Goal: Task Accomplishment & Management: Use online tool/utility

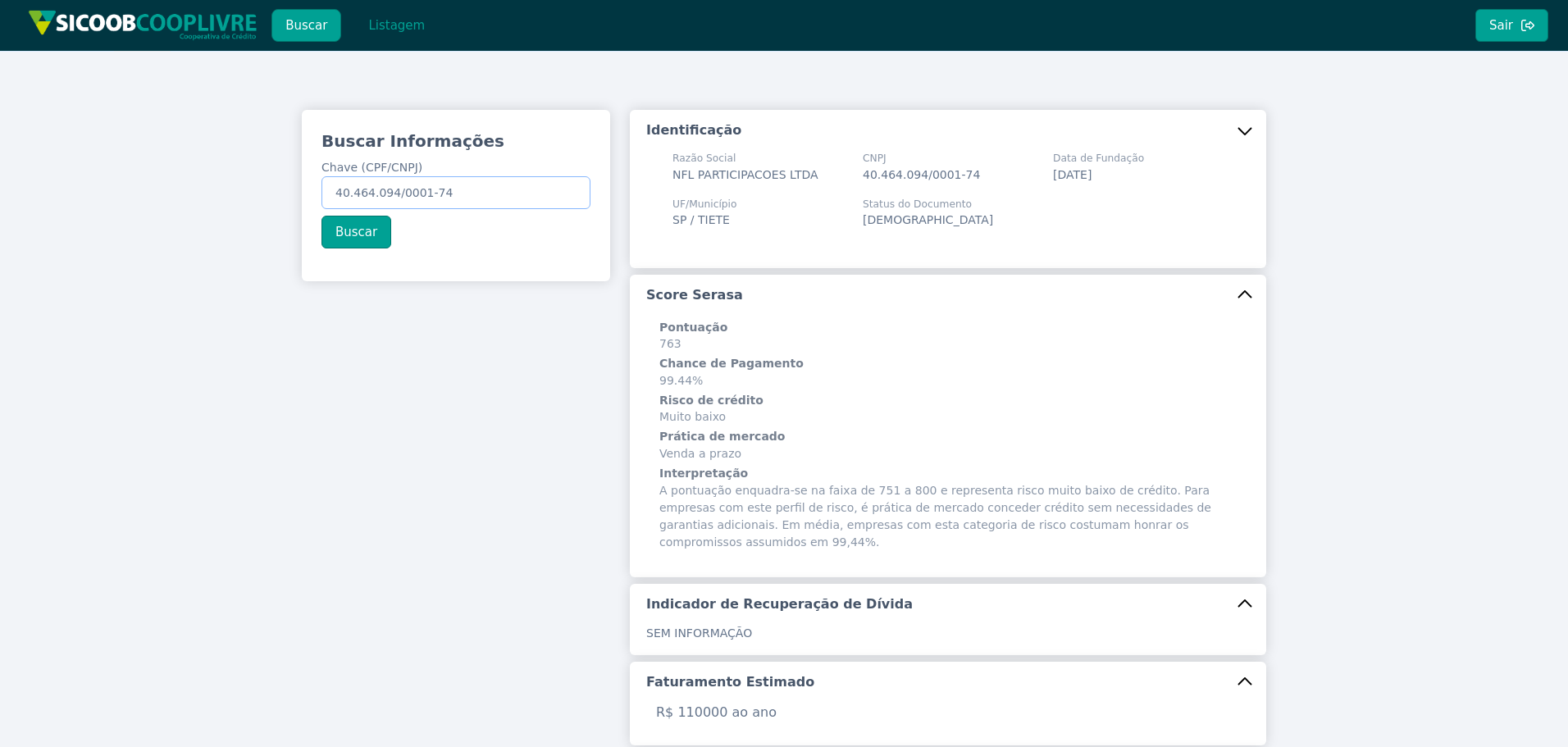
drag, startPoint x: 496, startPoint y: 197, endPoint x: 137, endPoint y: 216, distance: 359.5
click at [143, 216] on div "Buscar Informações Chave (CPF/CNPJ) 40.464.094/0001-74 Buscar Identificação Raz…" at bounding box center [784, 625] width 1568 height 1148
paste input "021.053.508-36"
click at [373, 231] on button "Buscar" at bounding box center [356, 232] width 70 height 32
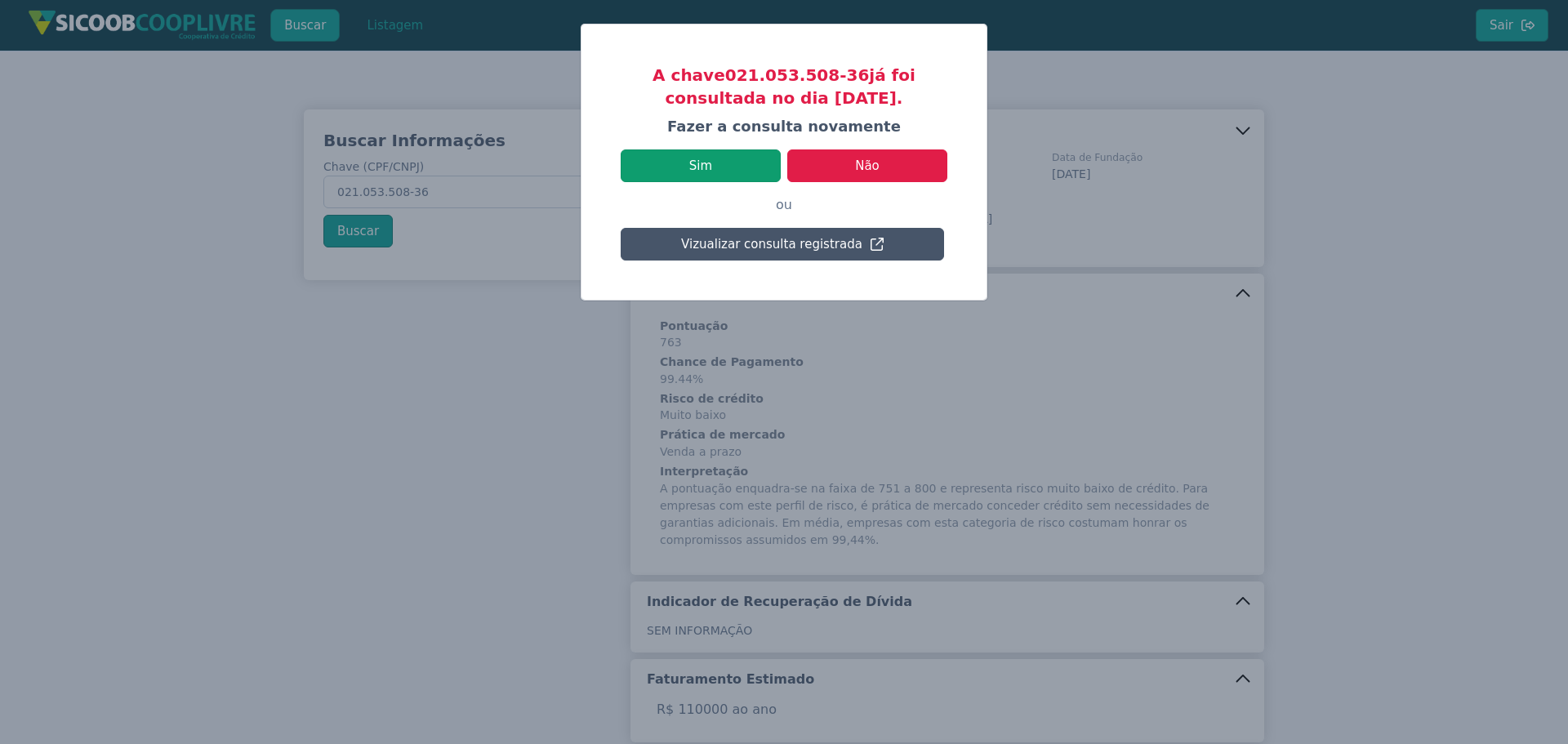
click at [741, 153] on button "Sim" at bounding box center [700, 166] width 160 height 32
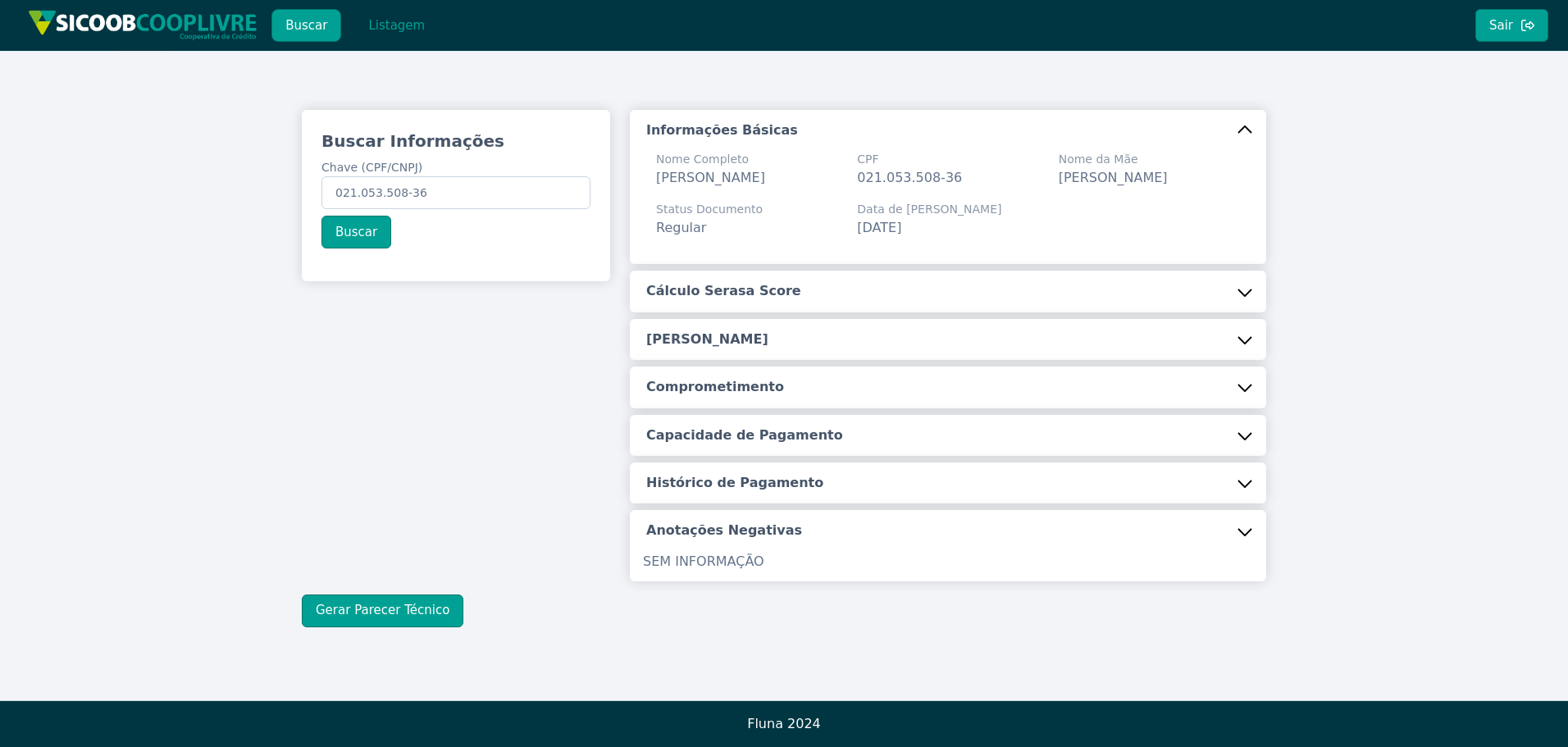
click at [718, 300] on h5 "Cálculo Serasa Score" at bounding box center [724, 290] width 155 height 18
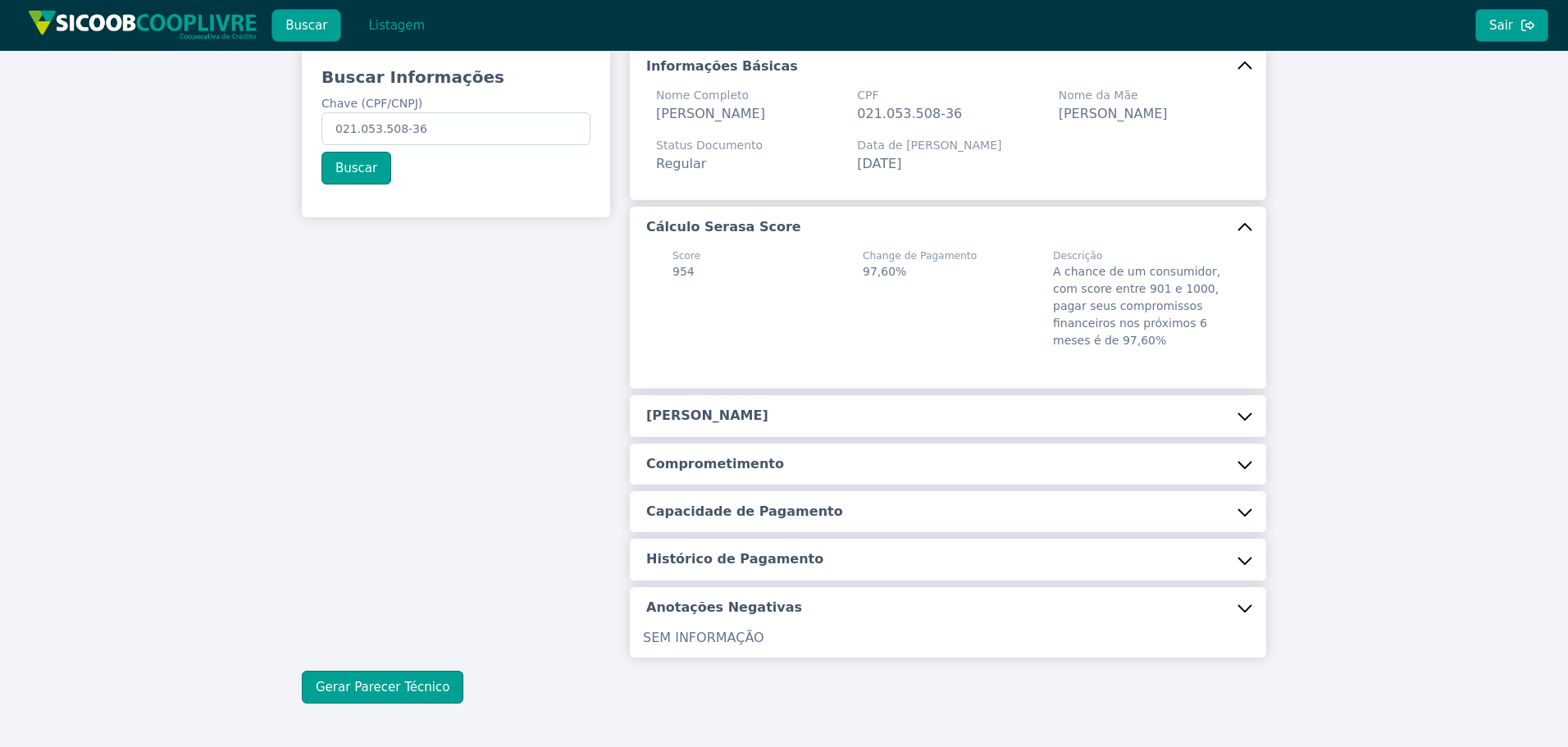
scroll to position [146, 0]
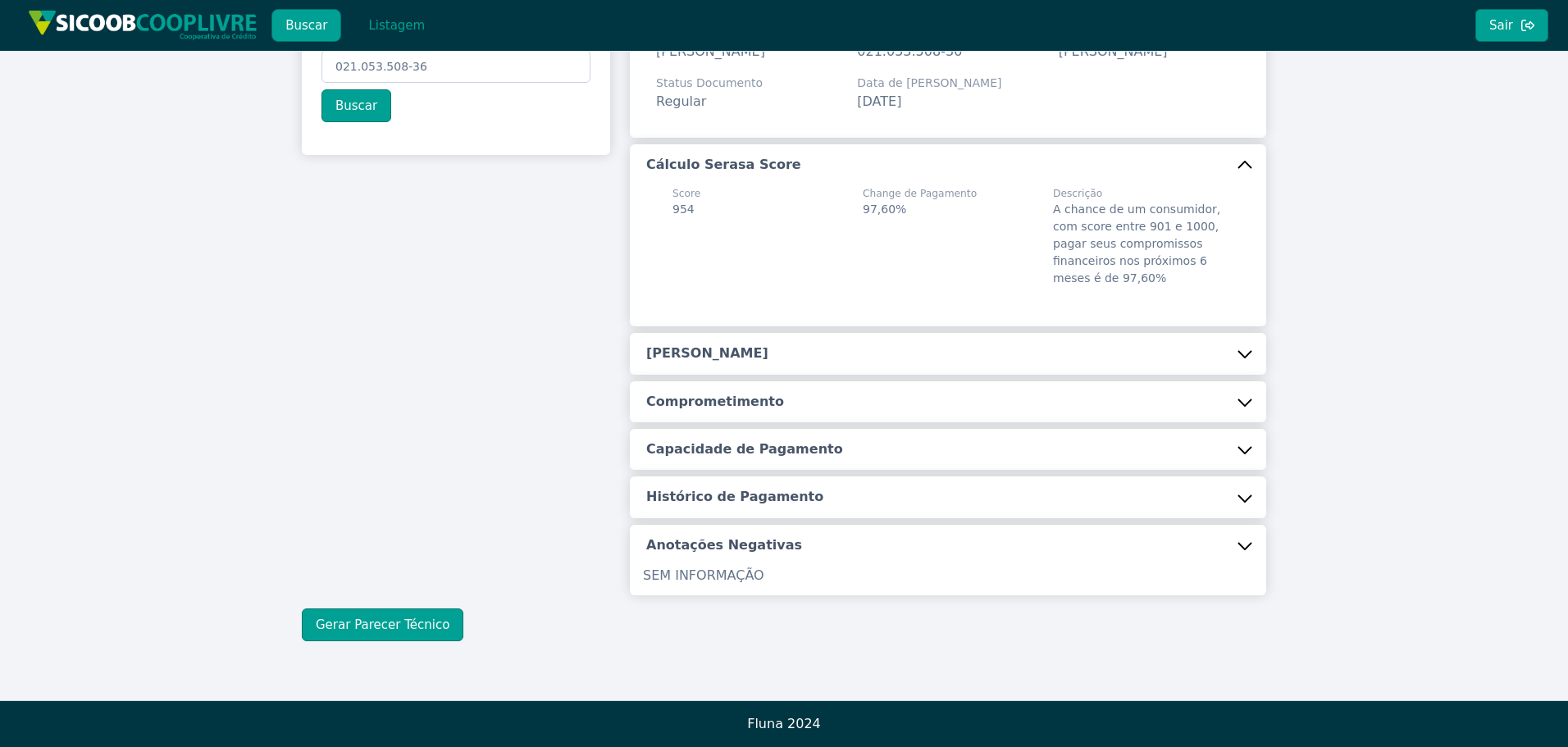
click at [701, 351] on h5 "[PERSON_NAME]" at bounding box center [708, 353] width 122 height 18
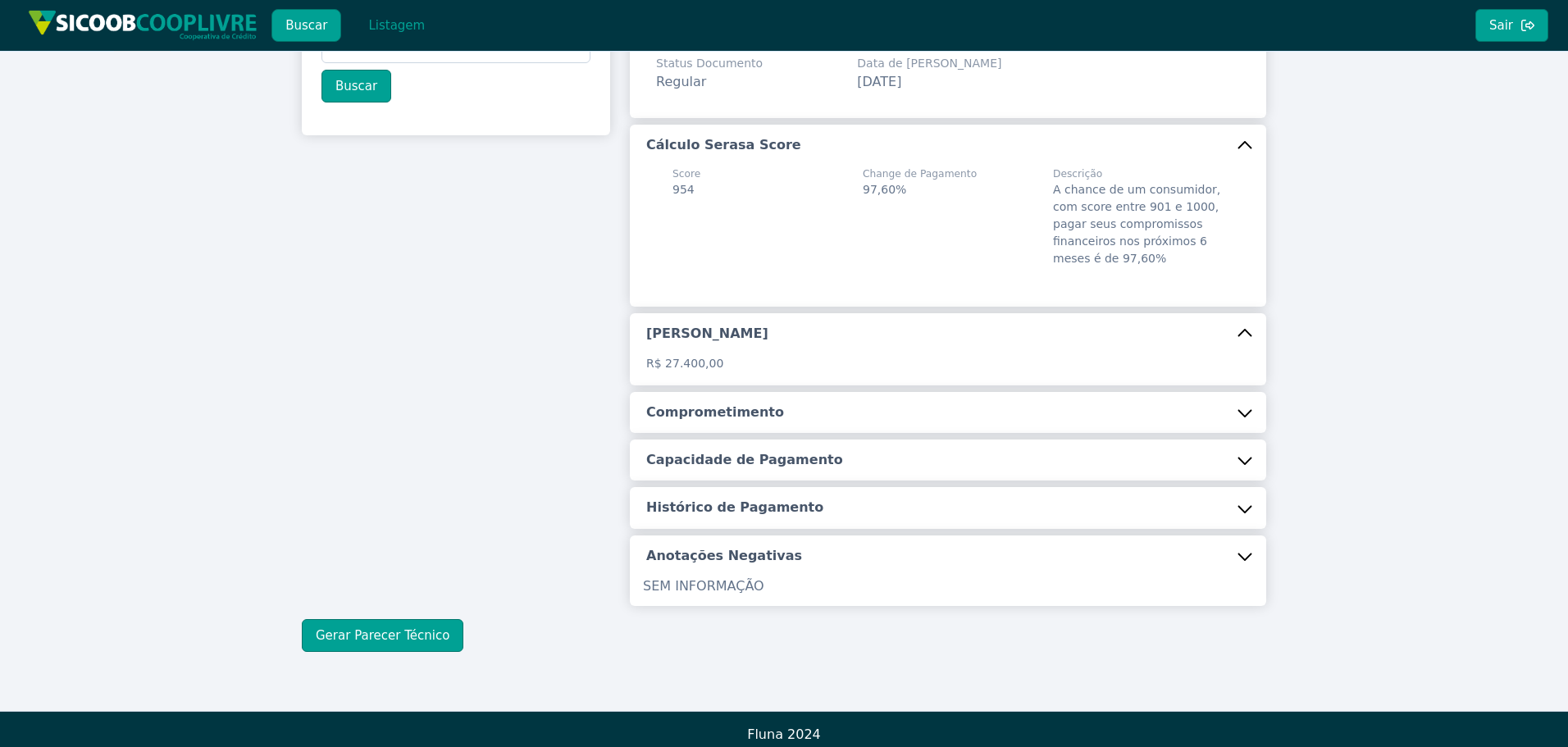
click at [726, 422] on h5 "Comprometimento" at bounding box center [715, 412] width 137 height 18
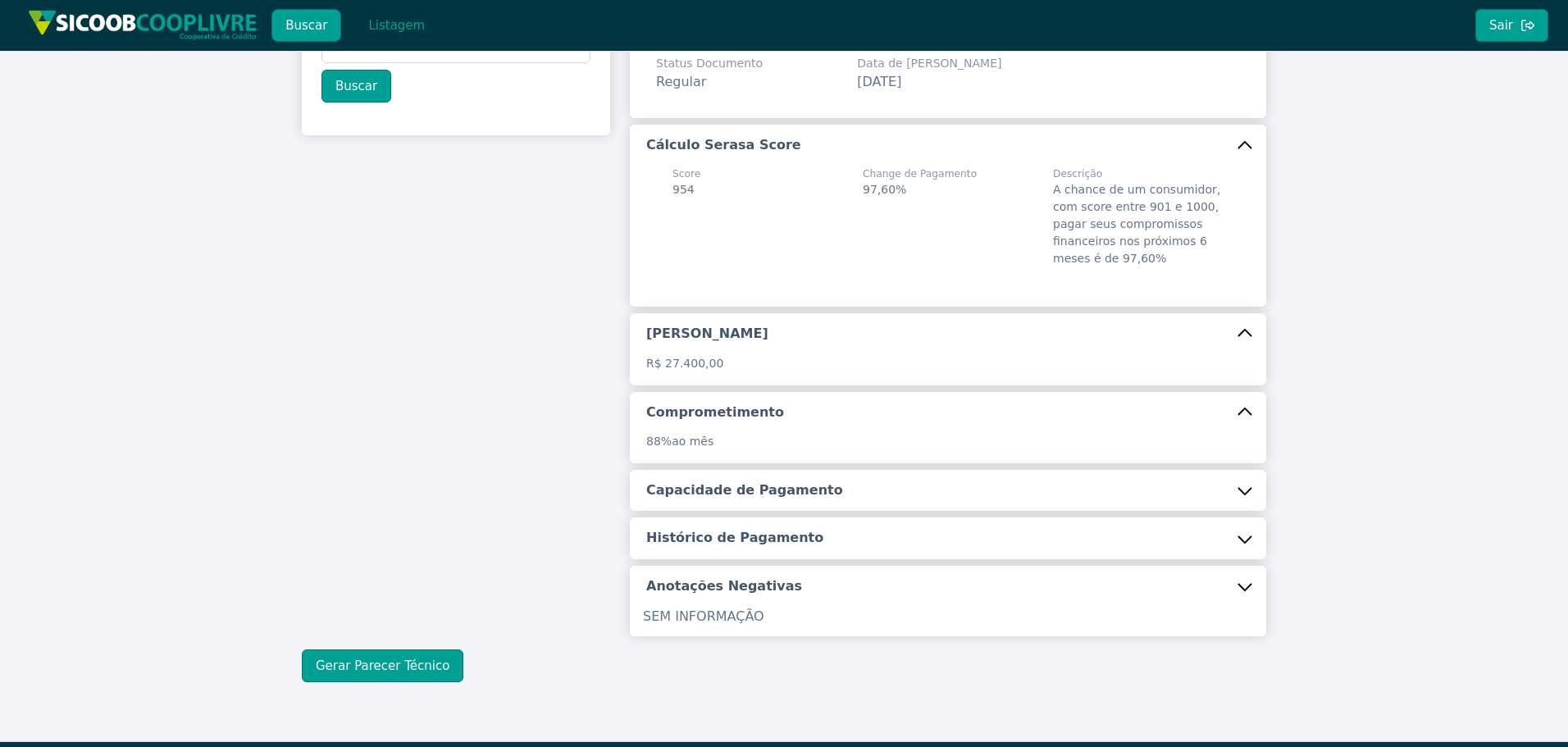
click at [726, 499] on h5 "Capacidade de Pagamento" at bounding box center [745, 490] width 197 height 18
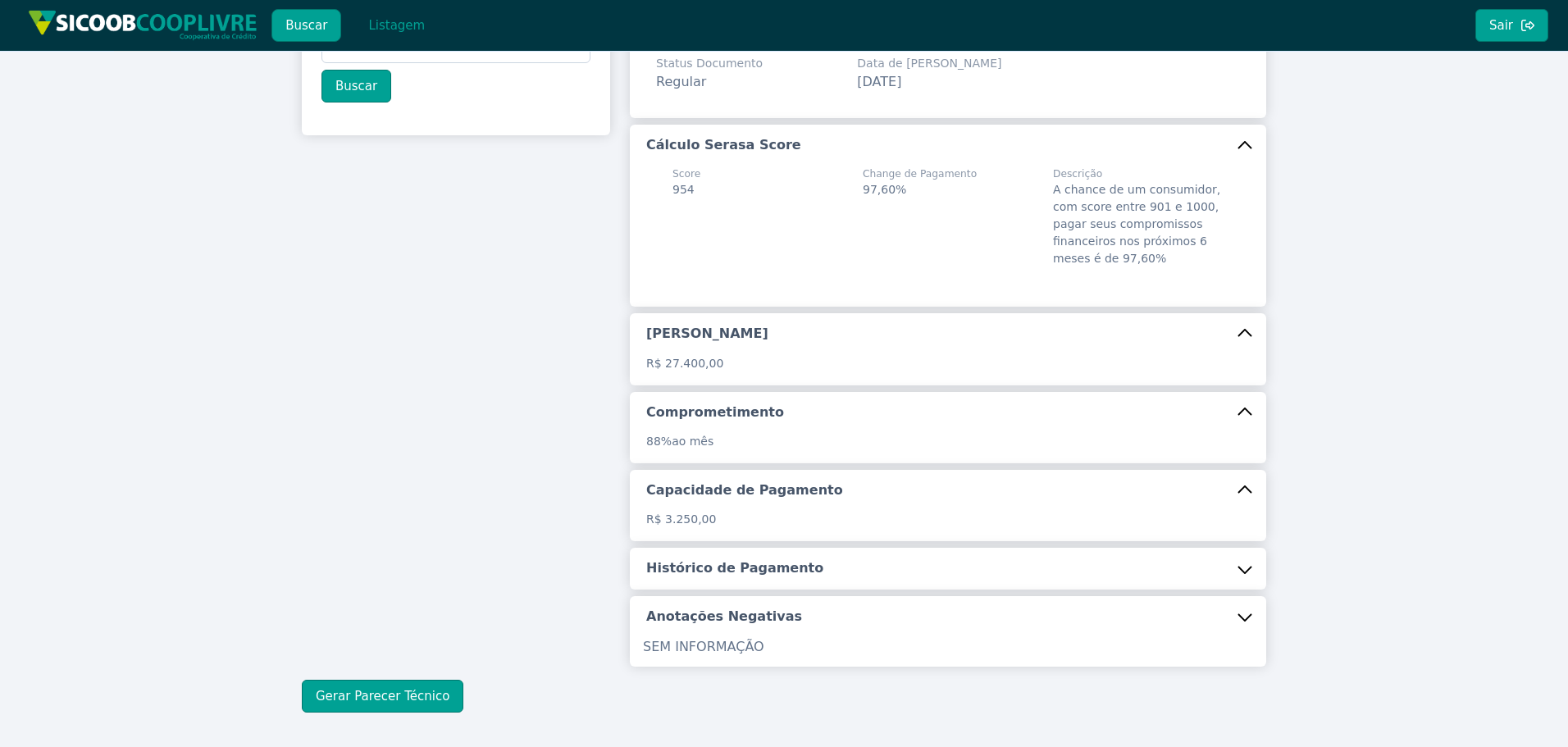
click at [760, 577] on h5 "Histórico de Pagamento" at bounding box center [735, 568] width 177 height 18
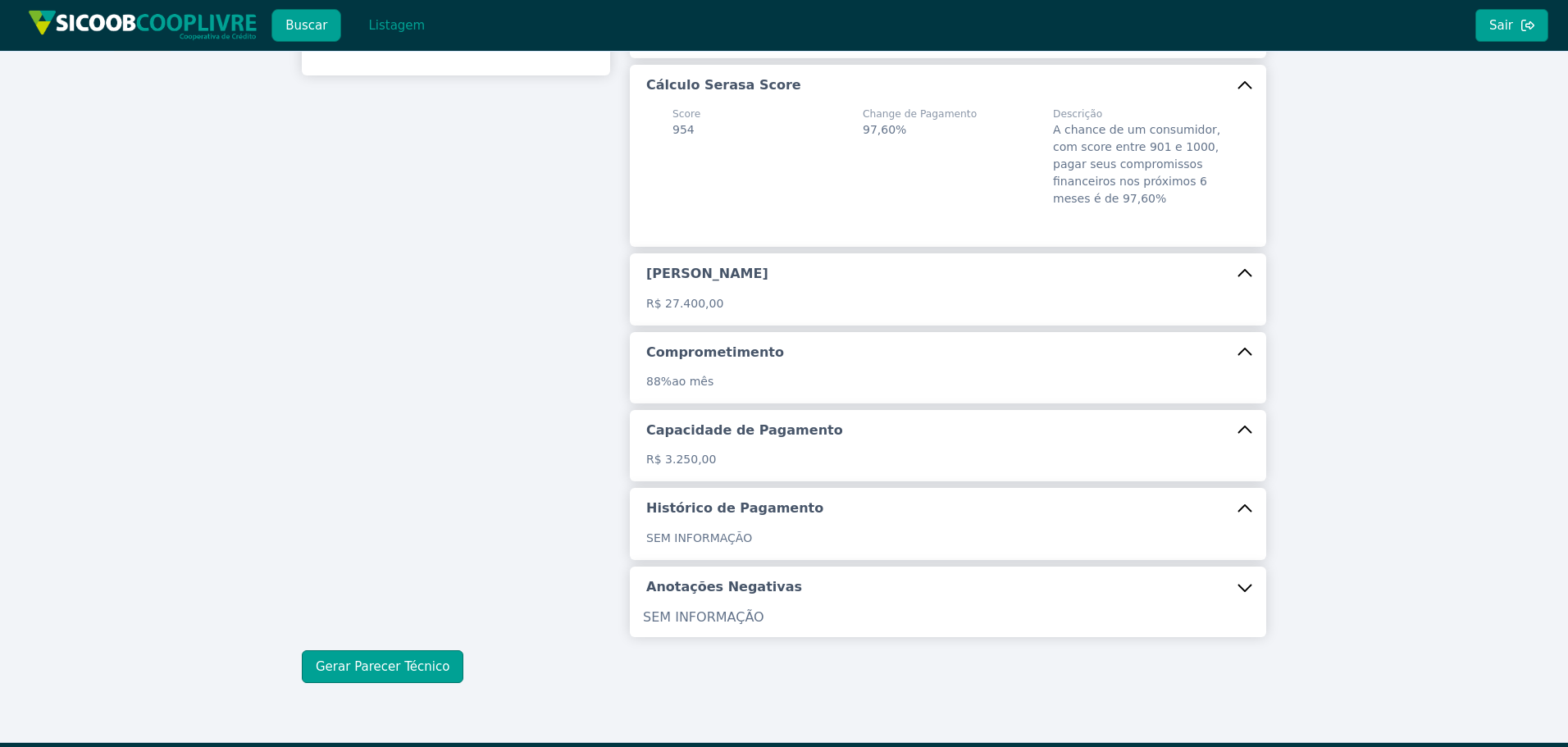
scroll to position [268, 0]
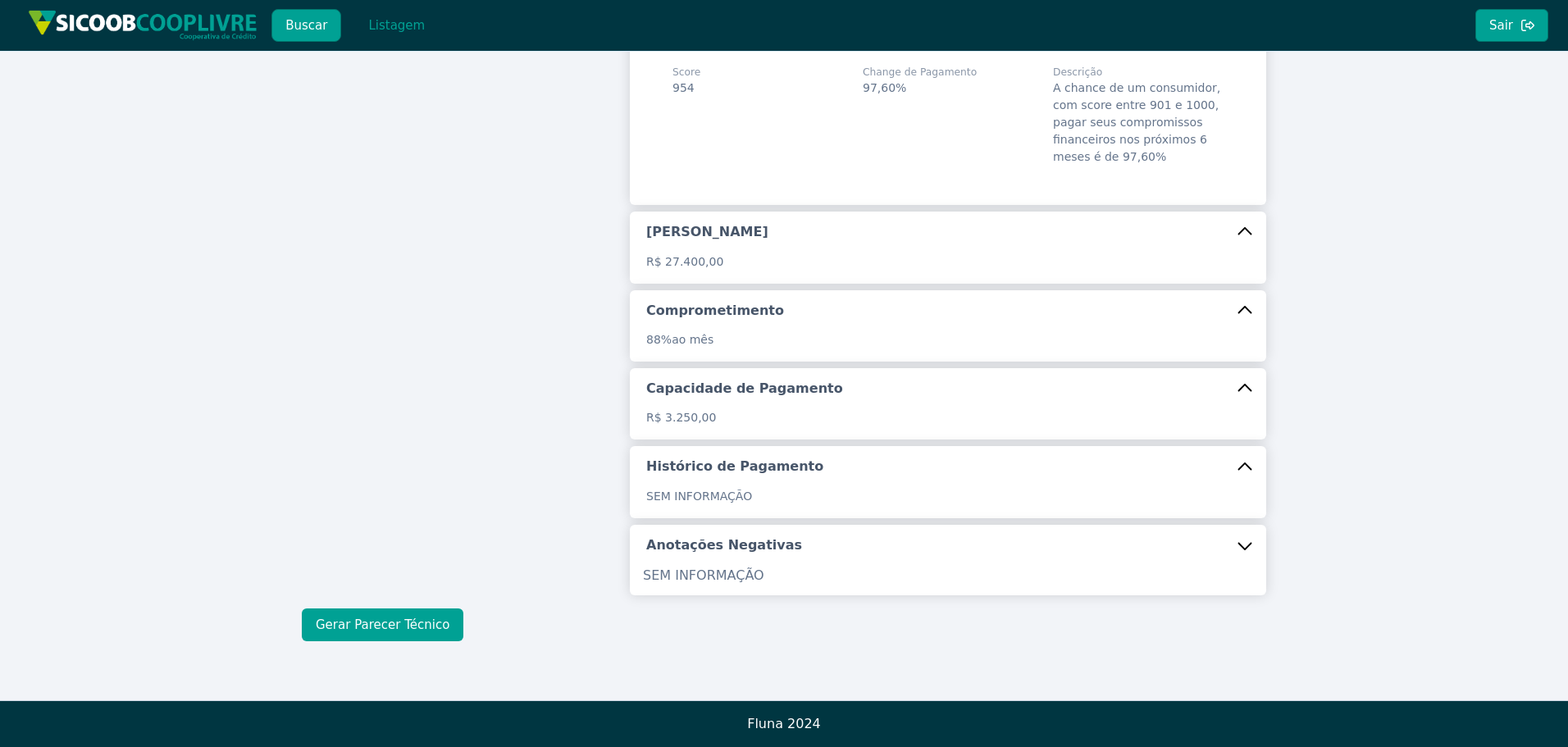
click at [335, 625] on button "Gerar Parecer Técnico" at bounding box center [382, 624] width 162 height 32
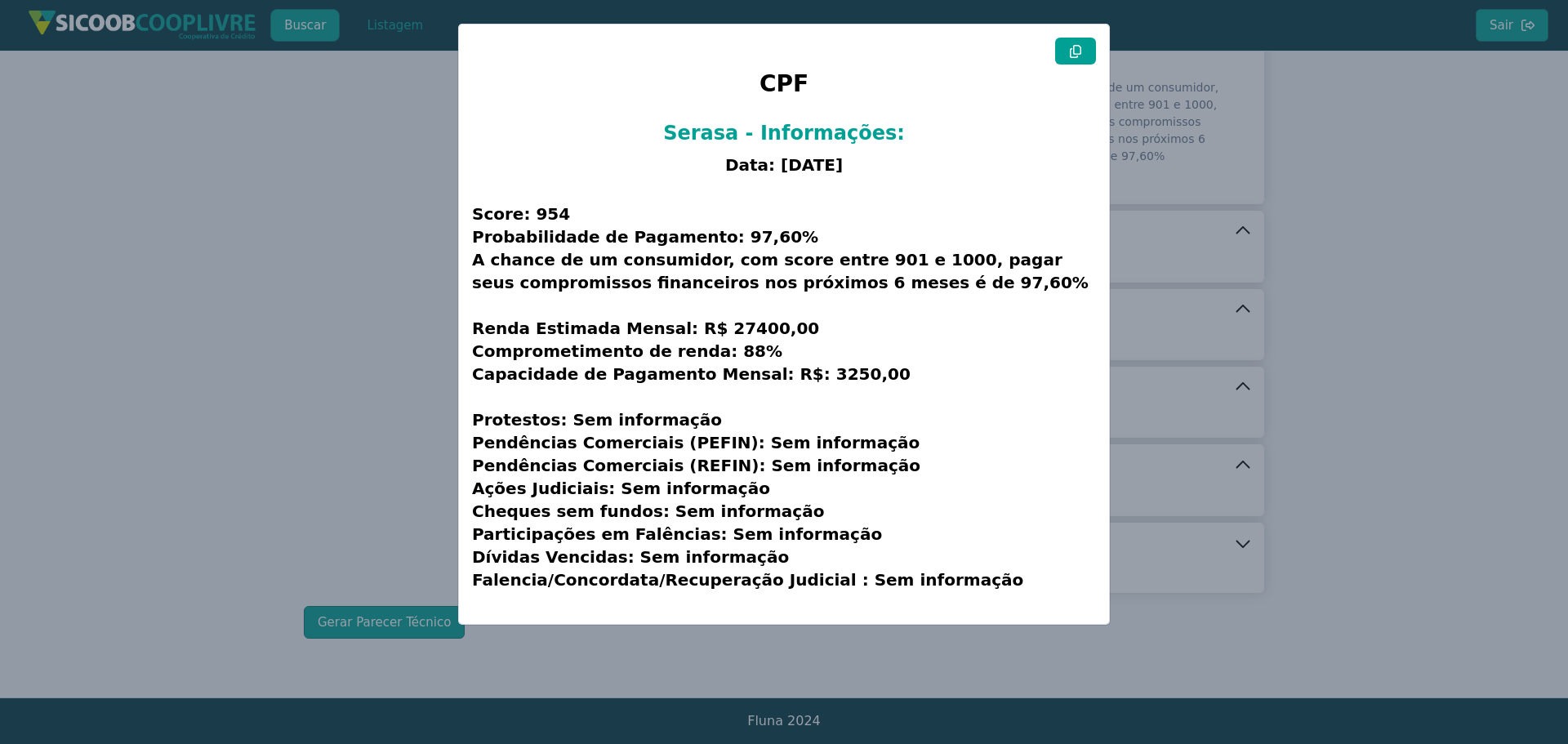
click at [1068, 47] on button at bounding box center [1075, 51] width 41 height 27
click at [1065, 48] on button at bounding box center [1075, 51] width 41 height 27
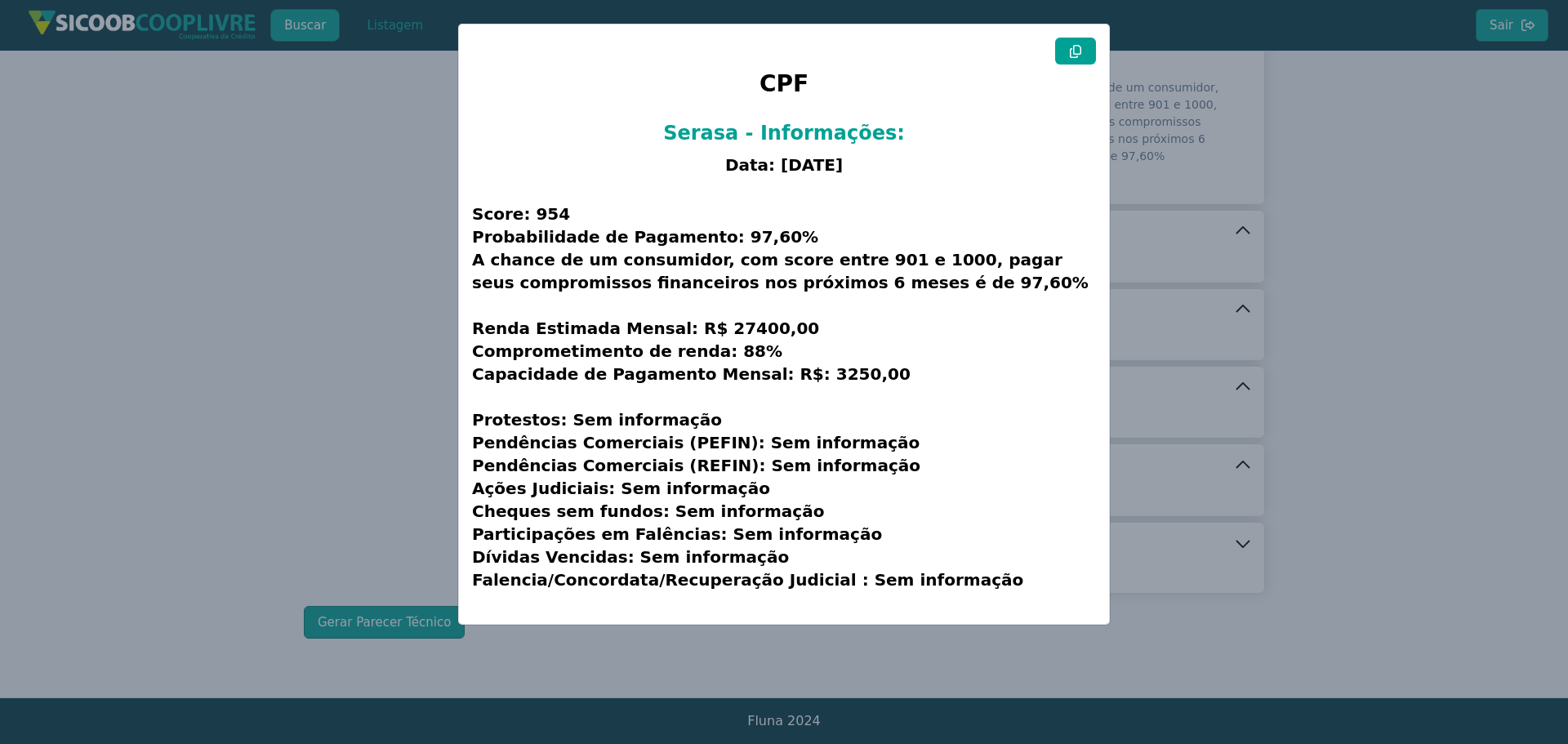
click at [1065, 48] on button at bounding box center [1075, 51] width 41 height 27
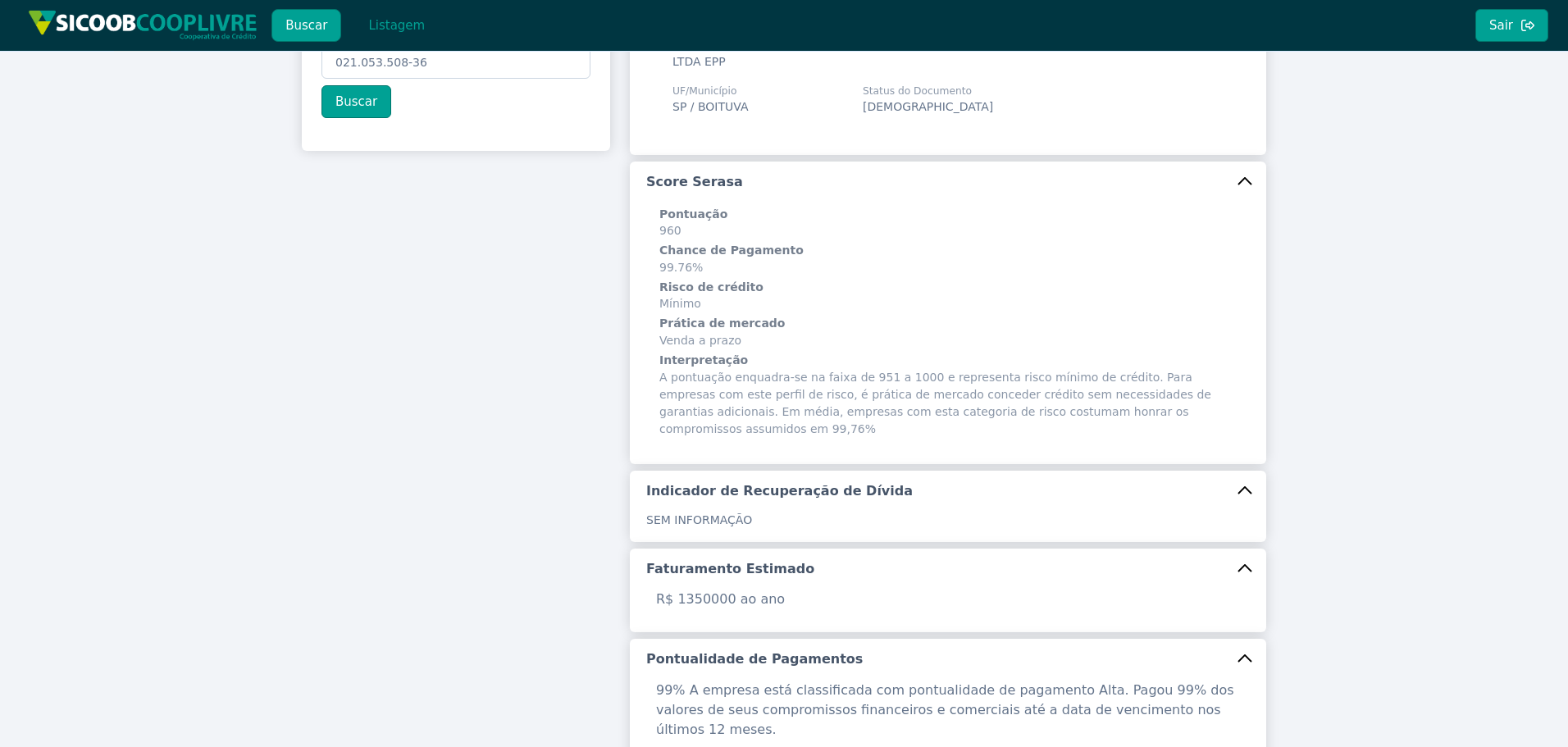
scroll to position [0, 0]
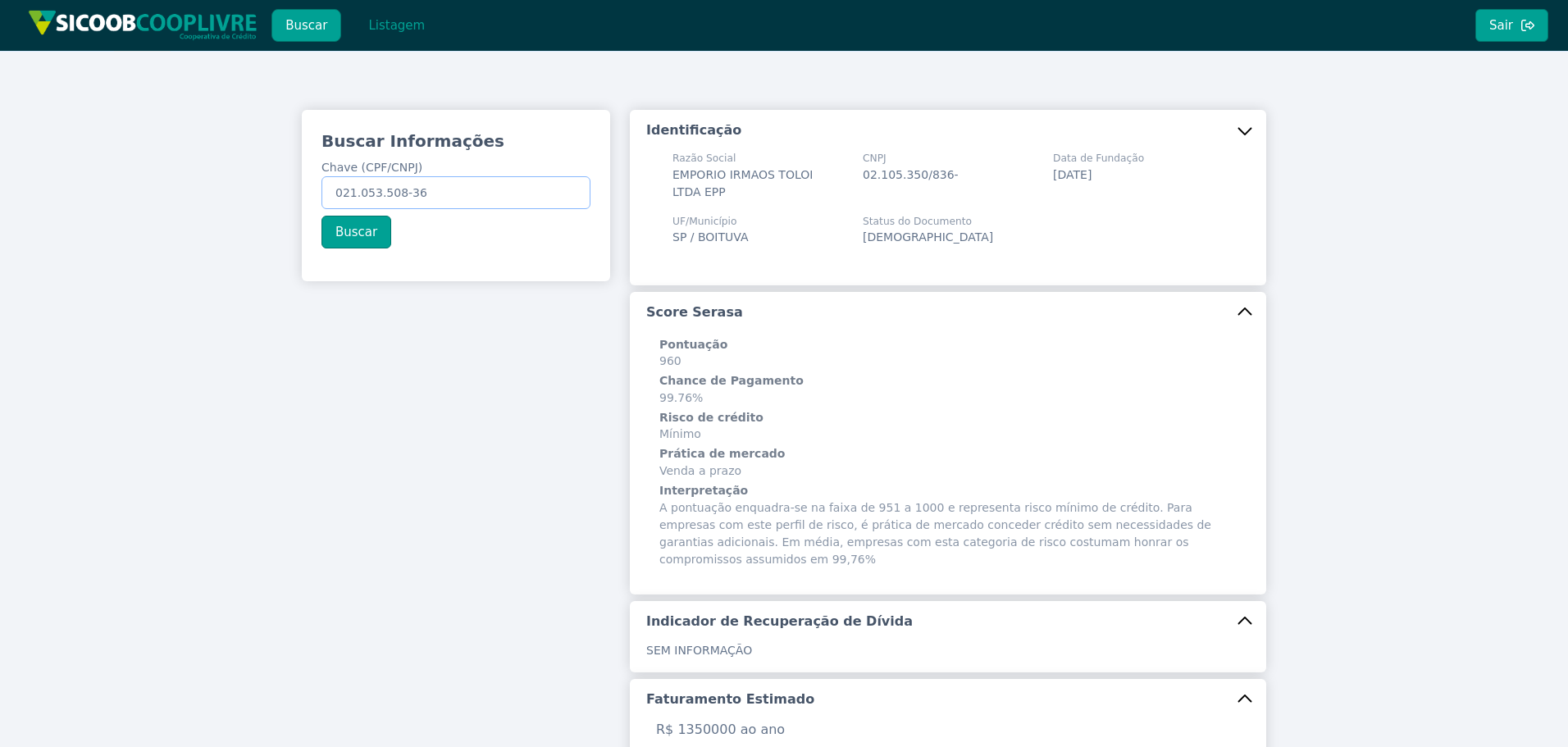
drag, startPoint x: 511, startPoint y: 187, endPoint x: -205, endPoint y: 148, distance: 717.1
click at [0, 148] on html "Buscar Listagem Sair Buscar Informações Chave (CPF/CNPJ) 021.053.508-36 Buscar …" at bounding box center [784, 374] width 1568 height 747
paste input "301.242.508-07"
type input "301.242.508-07"
click at [352, 233] on button "Buscar" at bounding box center [356, 232] width 70 height 32
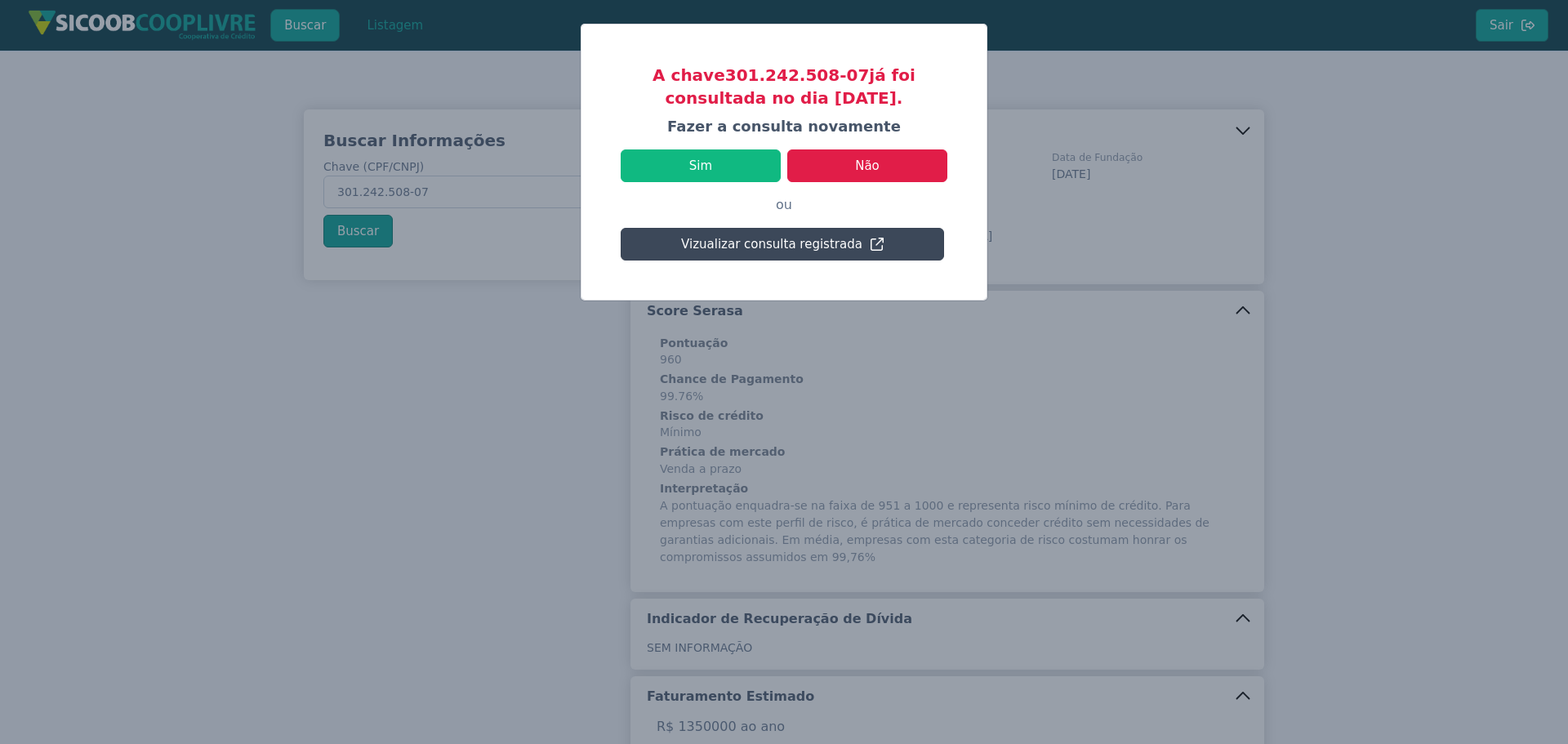
click at [801, 240] on button "Vizualizar consulta registrada" at bounding box center [781, 244] width 323 height 32
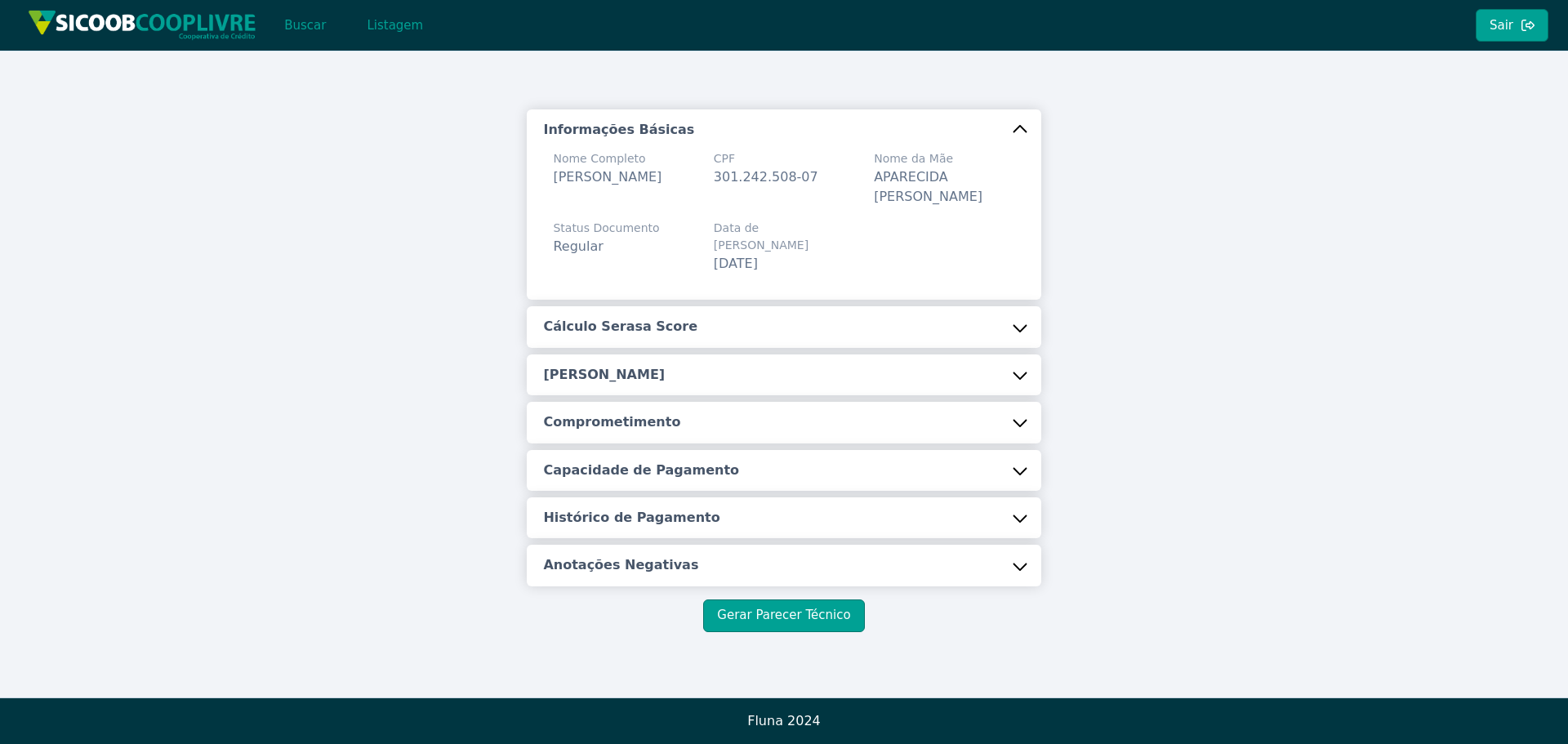
click at [675, 306] on button "Cálculo Serasa Score" at bounding box center [784, 326] width 514 height 41
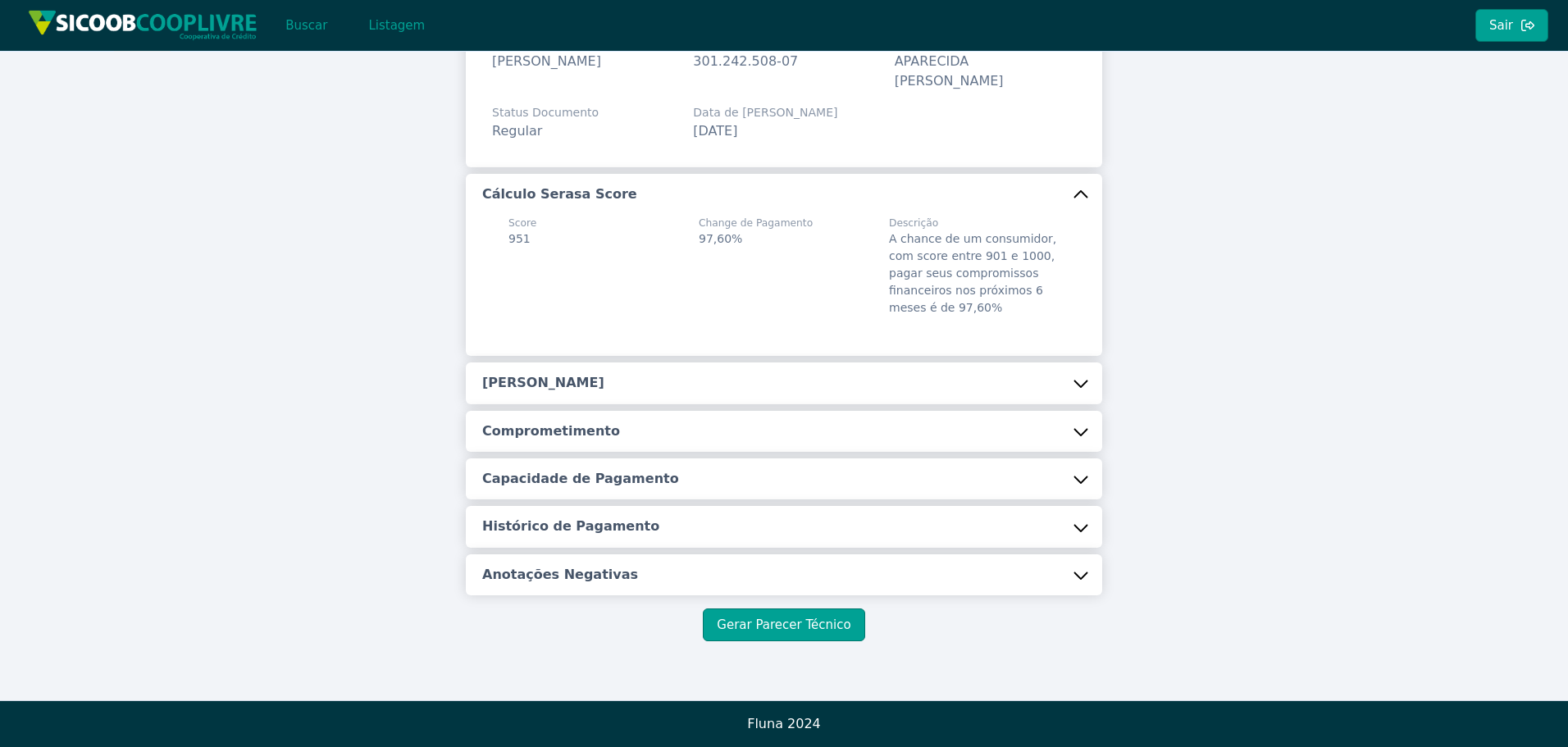
click at [665, 373] on button "[PERSON_NAME]" at bounding box center [783, 382] width 636 height 41
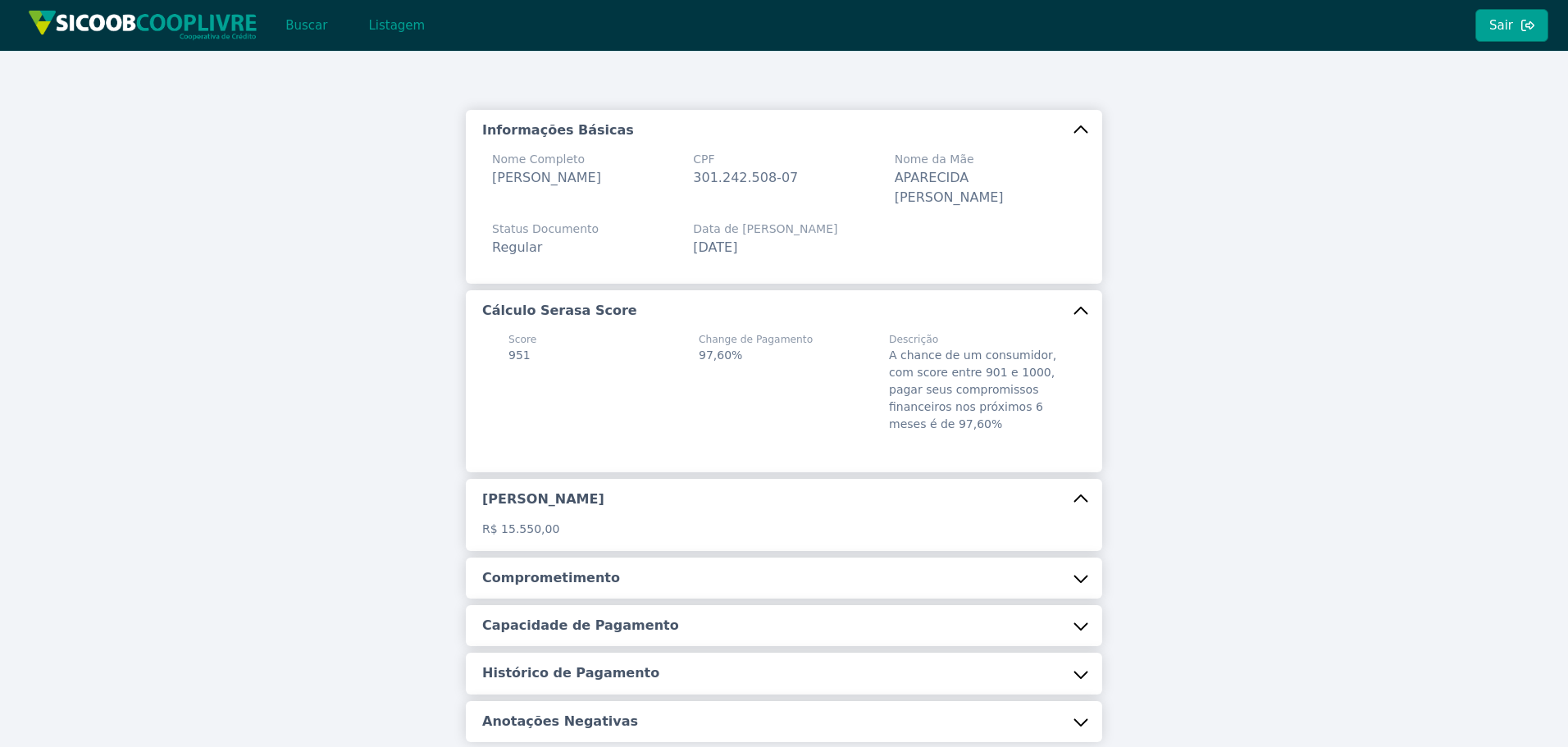
scroll to position [147, 0]
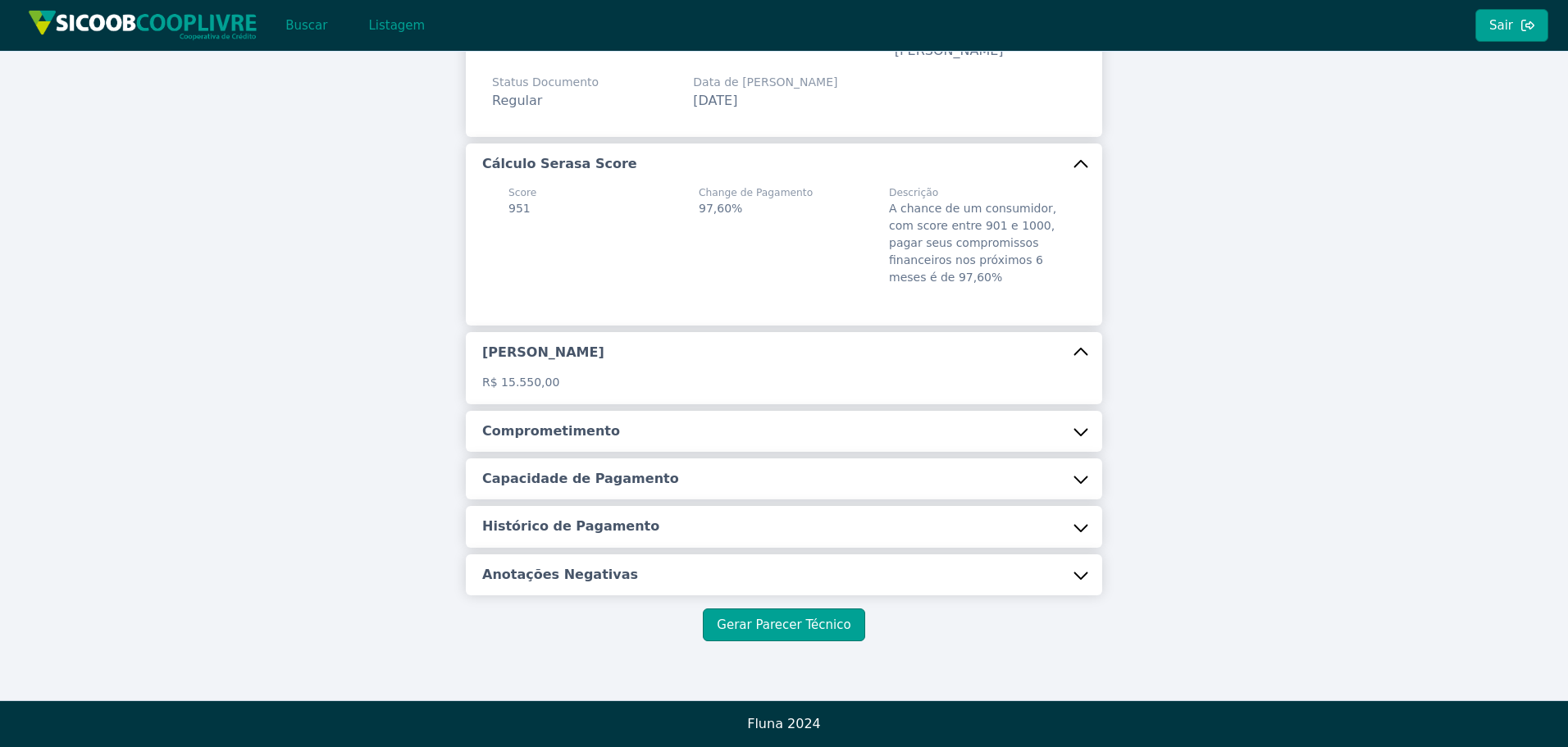
click at [603, 431] on h5 "Comprometimento" at bounding box center [550, 431] width 137 height 18
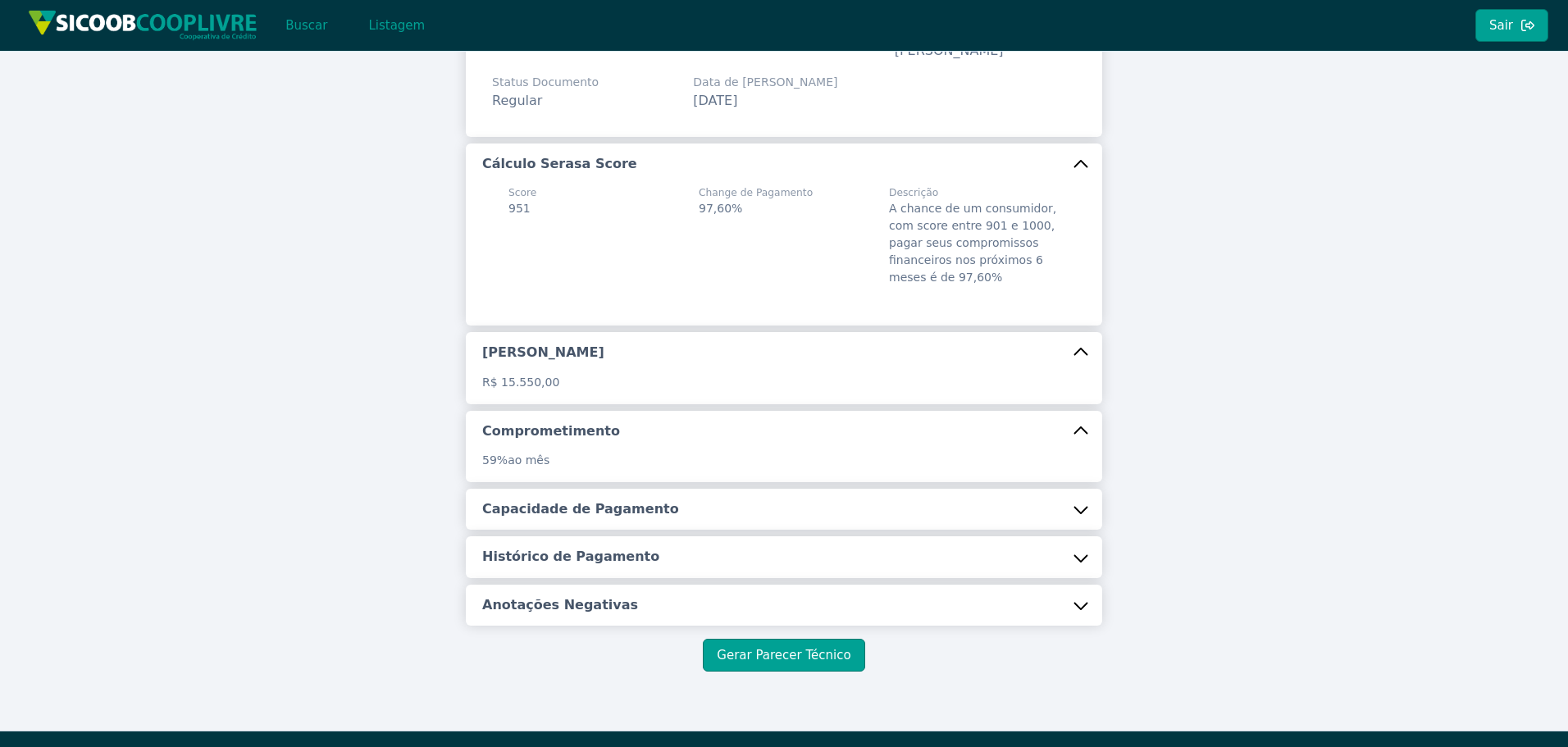
click at [595, 499] on button "Capacidade de Pagamento" at bounding box center [783, 509] width 636 height 41
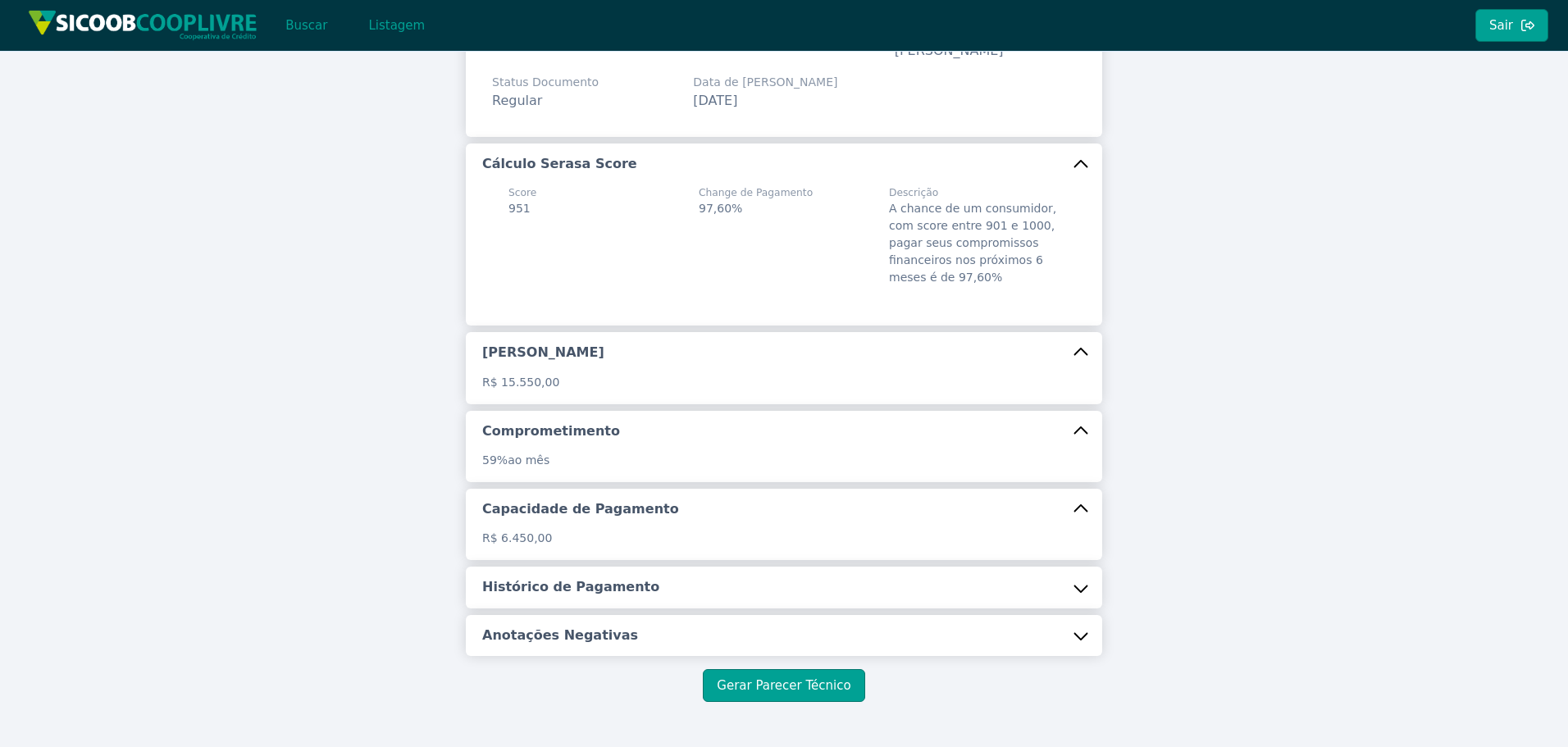
click at [608, 595] on h5 "Histórico de Pagamento" at bounding box center [570, 587] width 177 height 18
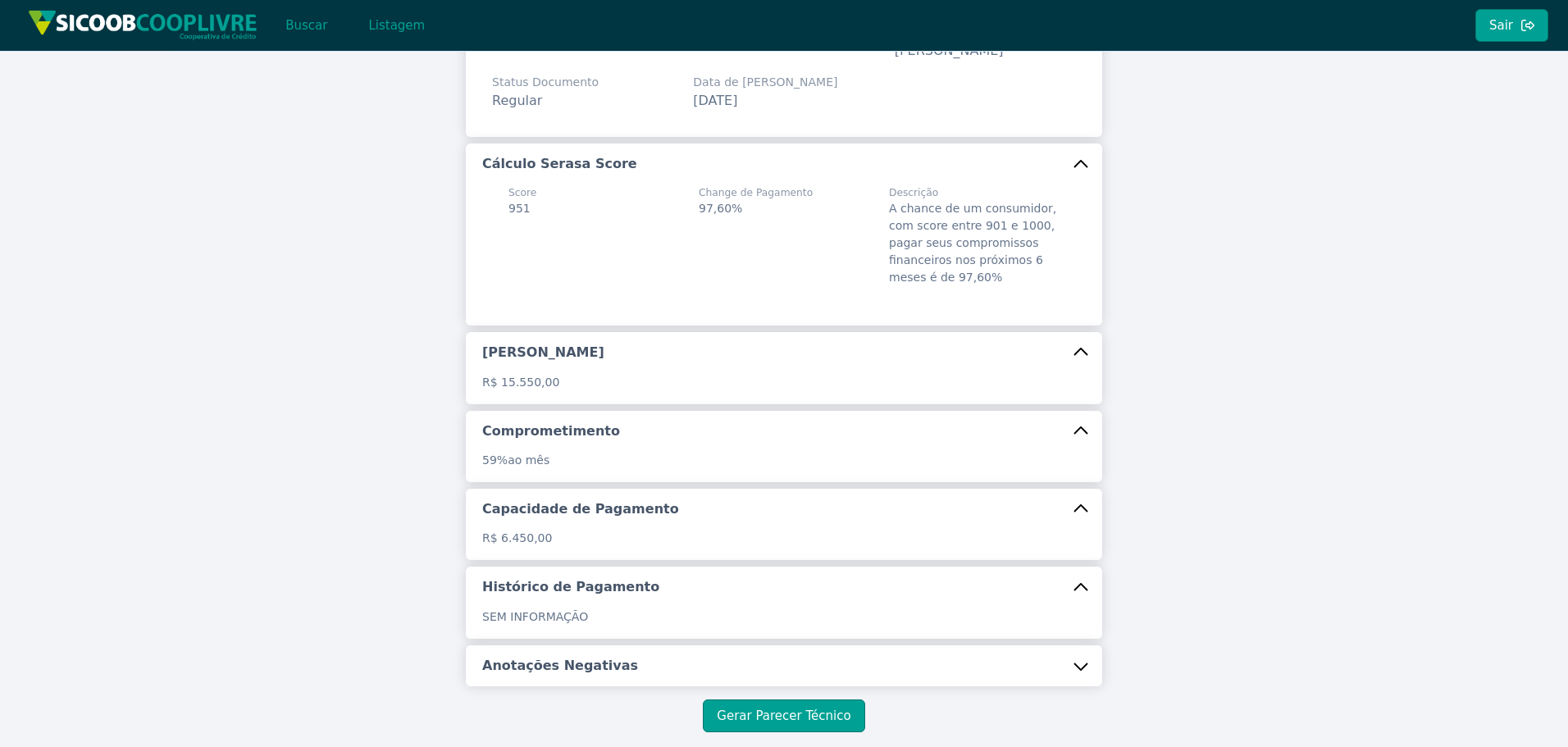
click at [602, 669] on h5 "Anotações Negativas" at bounding box center [560, 666] width 156 height 18
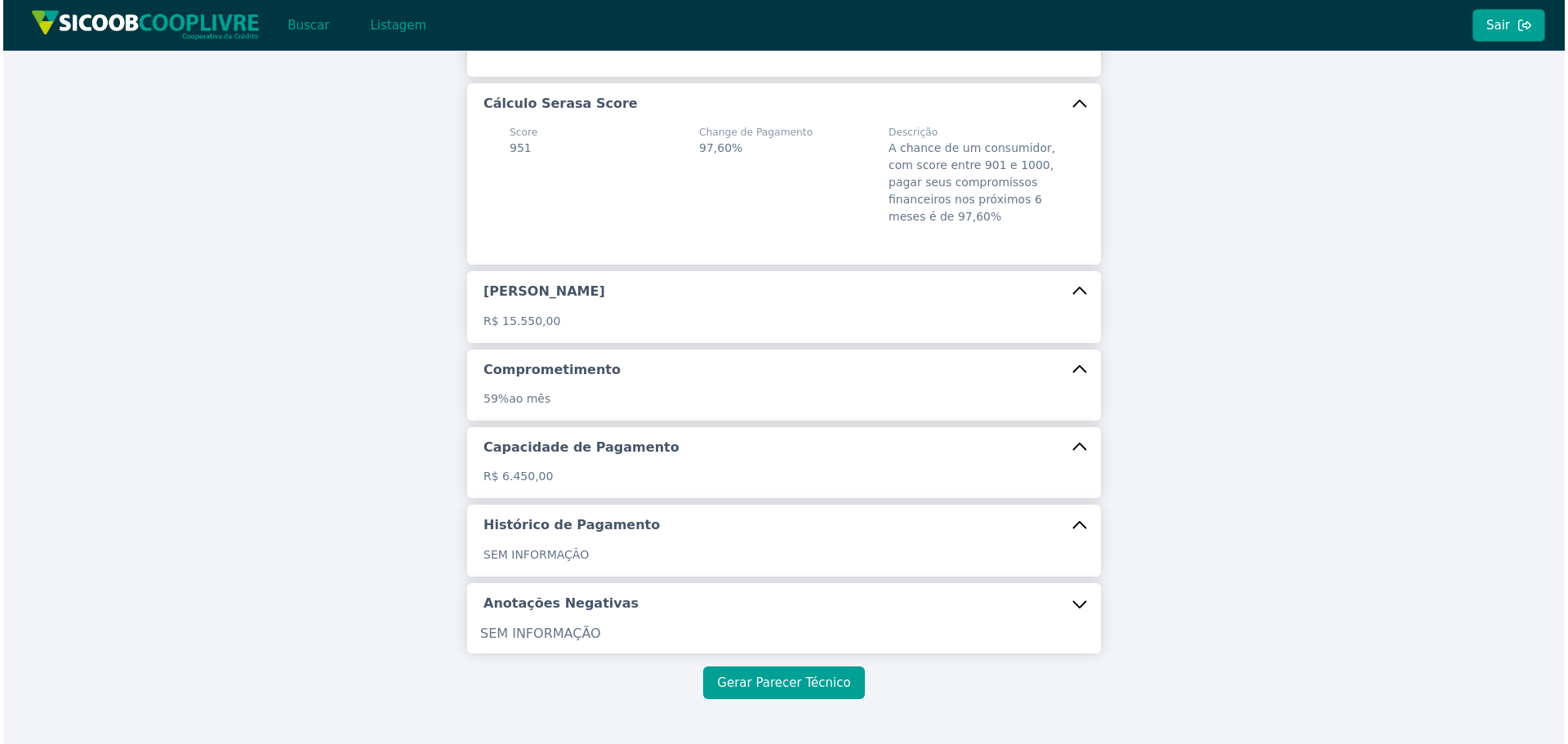
scroll to position [267, 0]
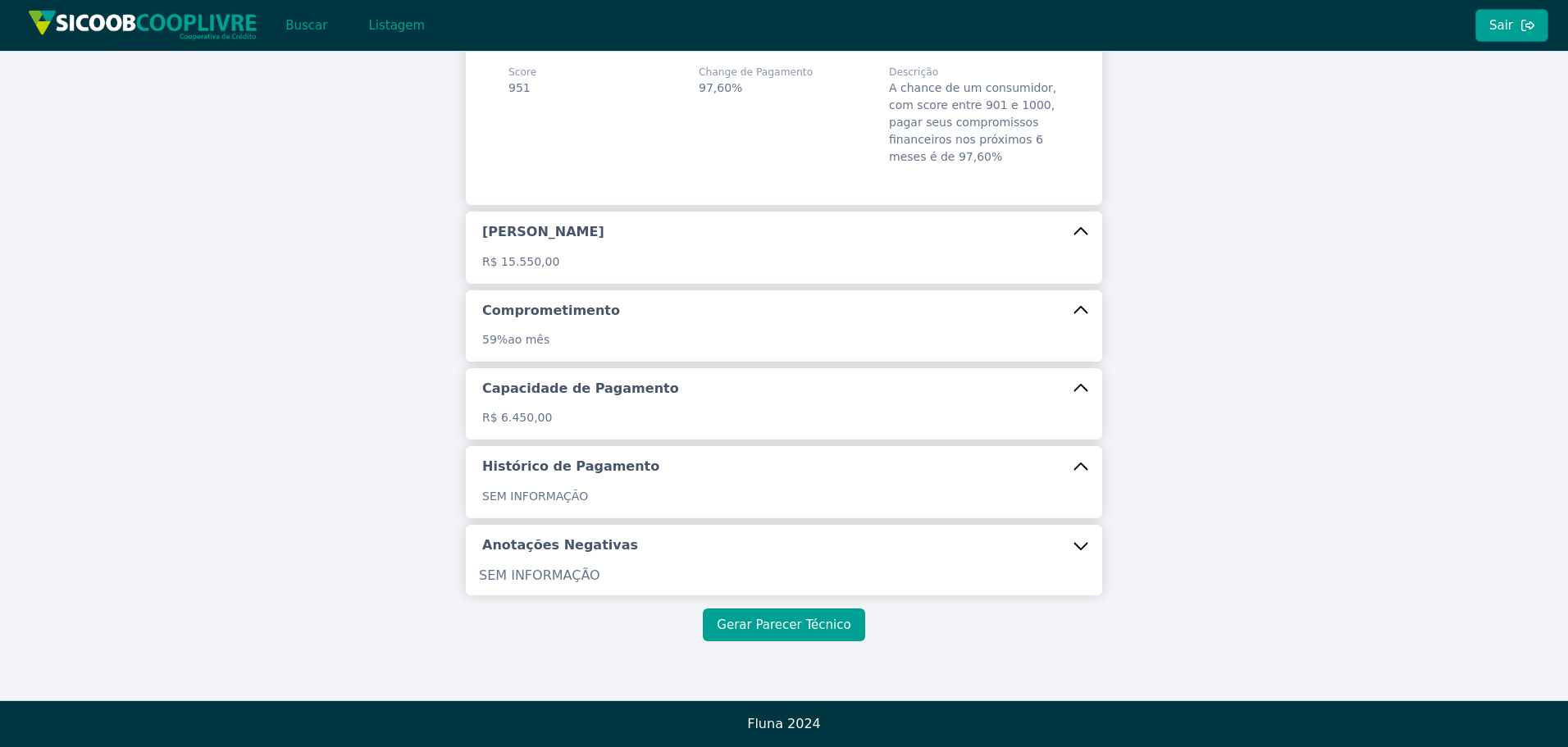
click at [793, 626] on button "Gerar Parecer Técnico" at bounding box center [783, 624] width 162 height 32
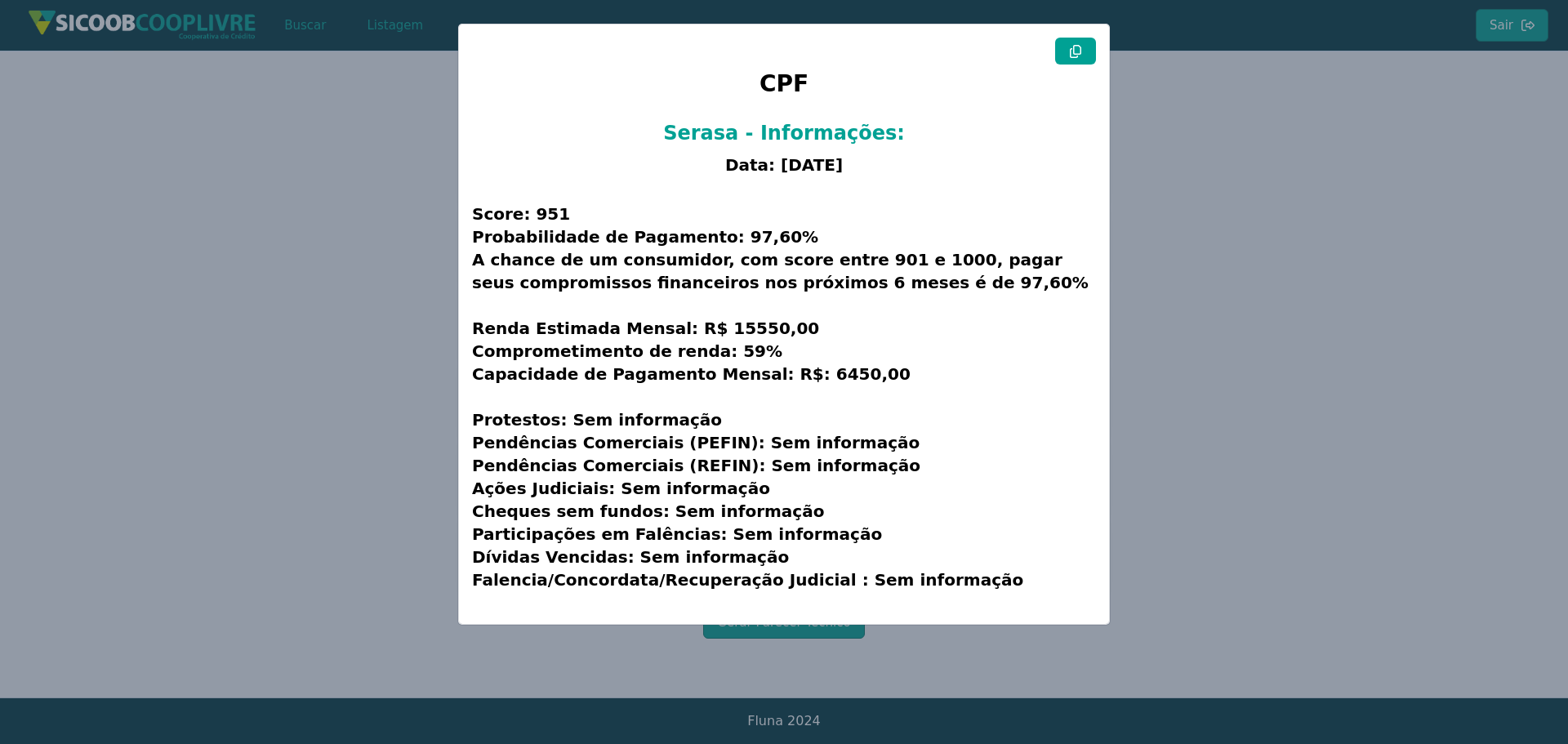
click at [1069, 51] on icon at bounding box center [1075, 51] width 13 height 13
